Goal: Understand process/instructions: Learn how to perform a task or action

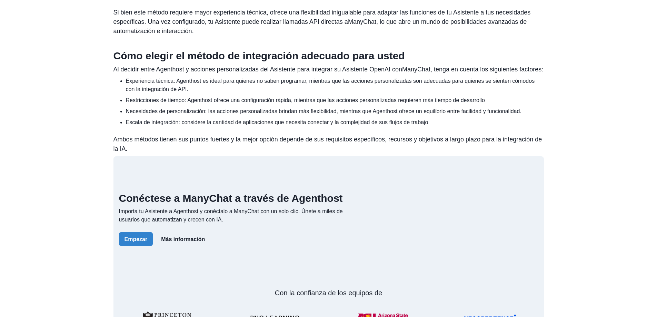
scroll to position [897, 0]
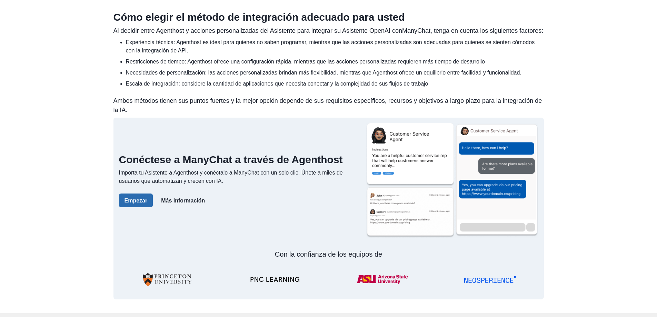
click at [143, 194] on button "Empezar" at bounding box center [136, 201] width 34 height 14
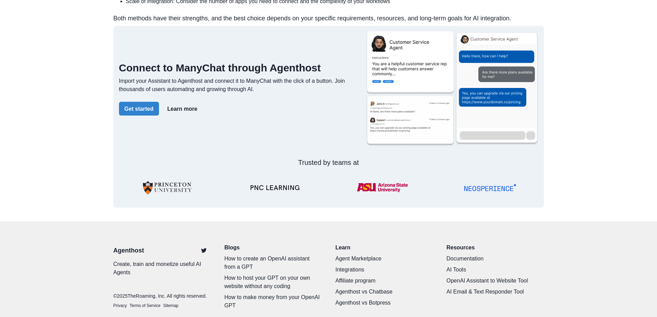
scroll to position [932, 0]
